Goal: Information Seeking & Learning: Learn about a topic

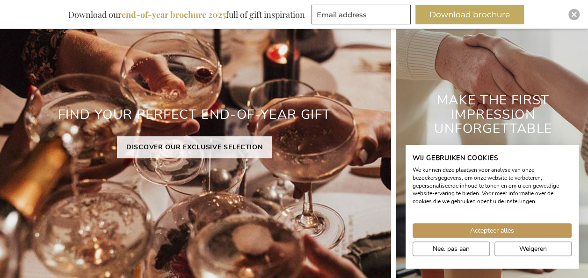
scroll to position [158, 0]
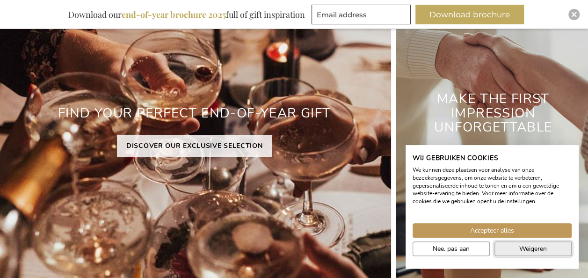
click at [524, 247] on span "Weigeren" at bounding box center [533, 249] width 28 height 10
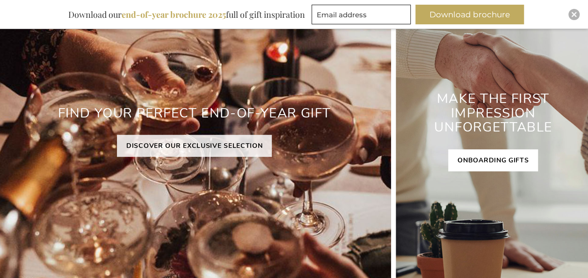
click at [494, 171] on link "ONBOARDING GIFTS" at bounding box center [493, 160] width 90 height 22
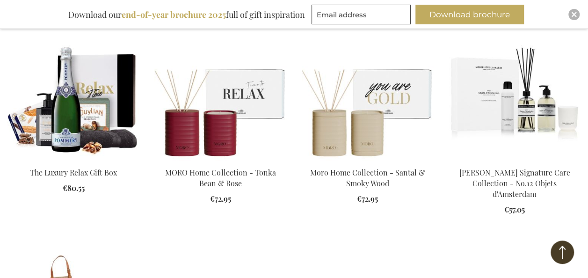
scroll to position [384, 0]
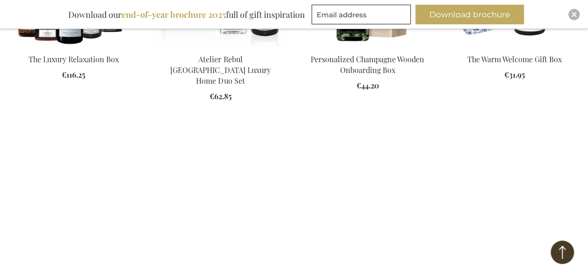
scroll to position [1228, 0]
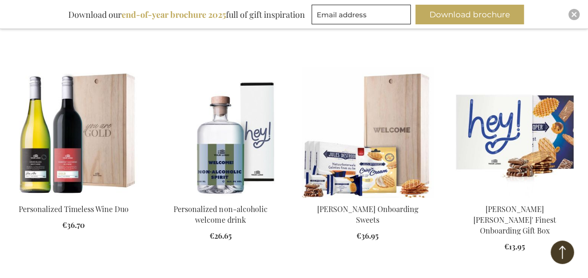
scroll to position [1635, 0]
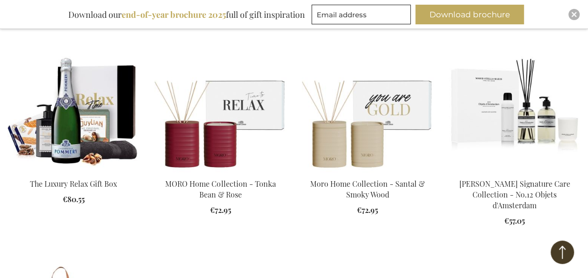
scroll to position [2, 0]
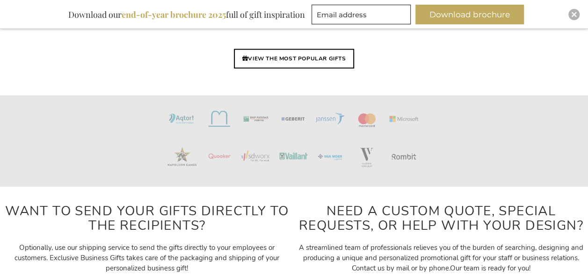
scroll to position [2388, 0]
